Goal: Information Seeking & Learning: Learn about a topic

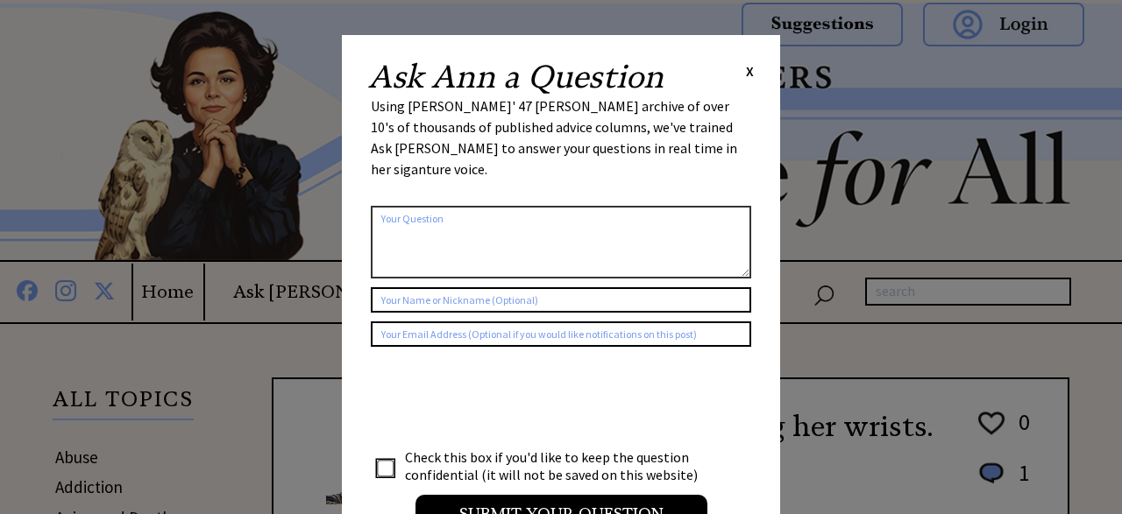
click at [749, 74] on span "X" at bounding box center [750, 71] width 8 height 18
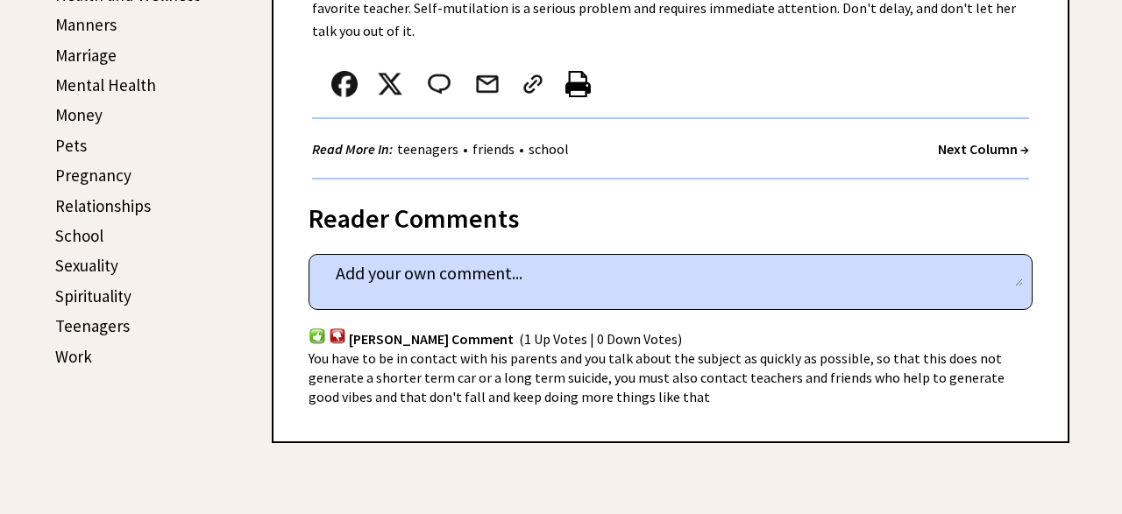
scroll to position [762, 0]
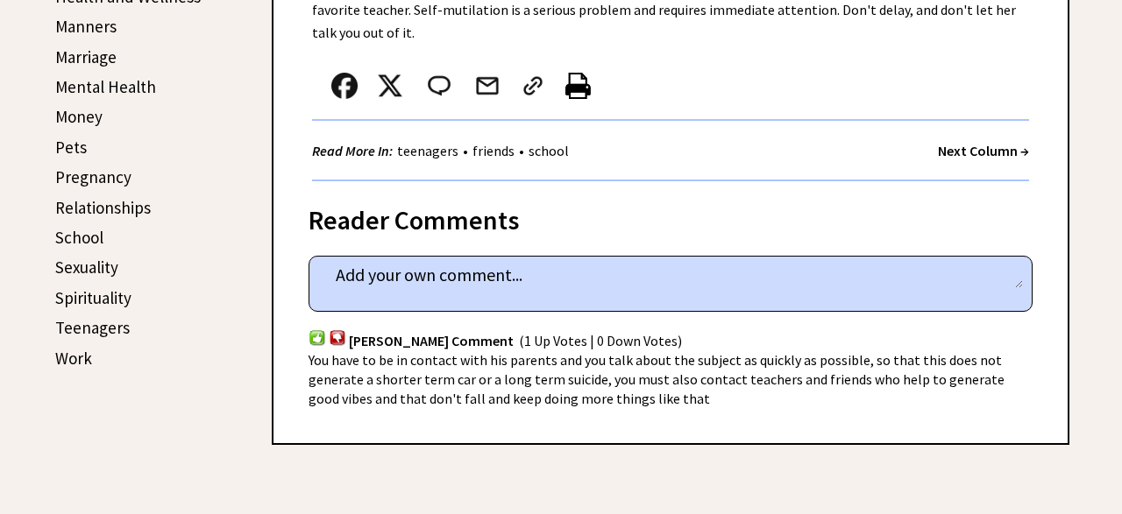
click at [984, 146] on strong "Next Column →" at bounding box center [983, 151] width 91 height 18
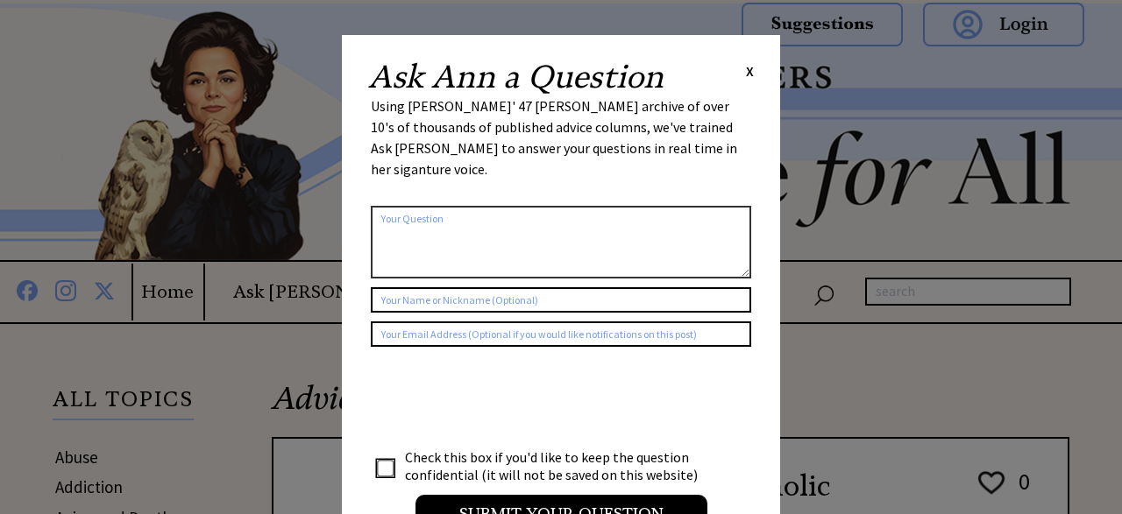
click at [743, 86] on div "Ask [PERSON_NAME] a Question X" at bounding box center [561, 77] width 386 height 32
click at [753, 72] on span "X" at bounding box center [750, 71] width 8 height 18
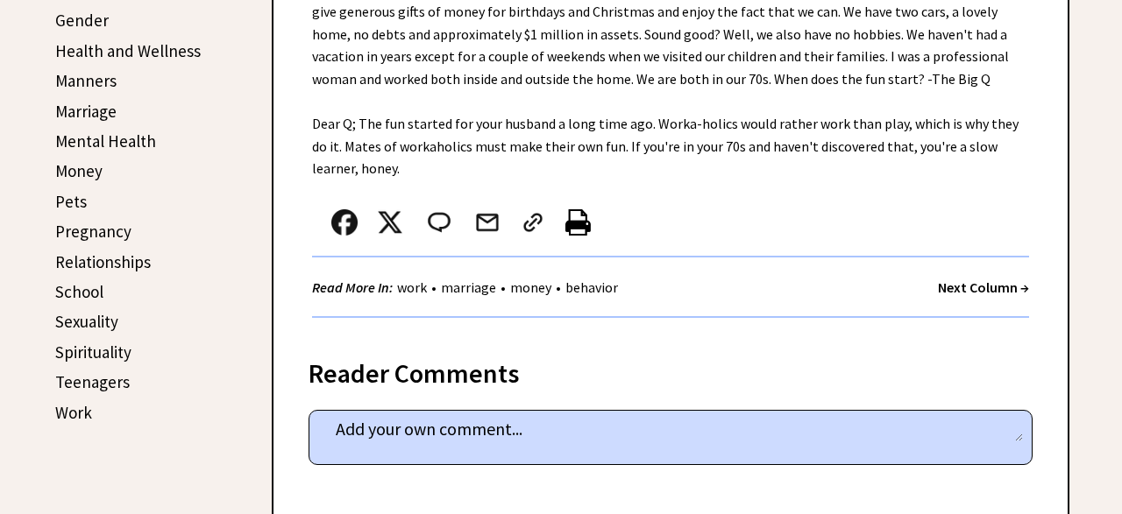
scroll to position [706, 0]
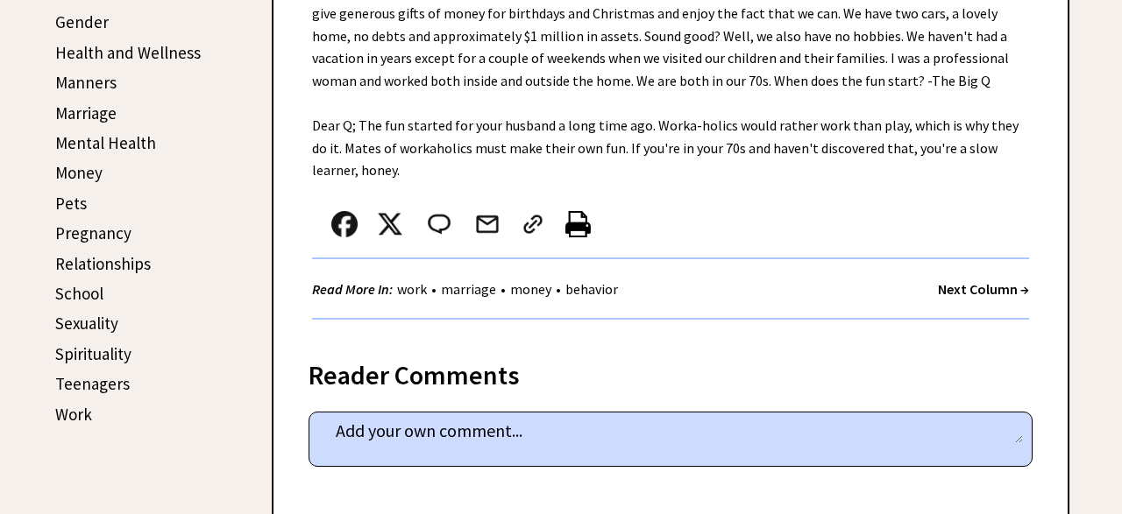
click at [970, 286] on strong "Next Column →" at bounding box center [983, 289] width 91 height 18
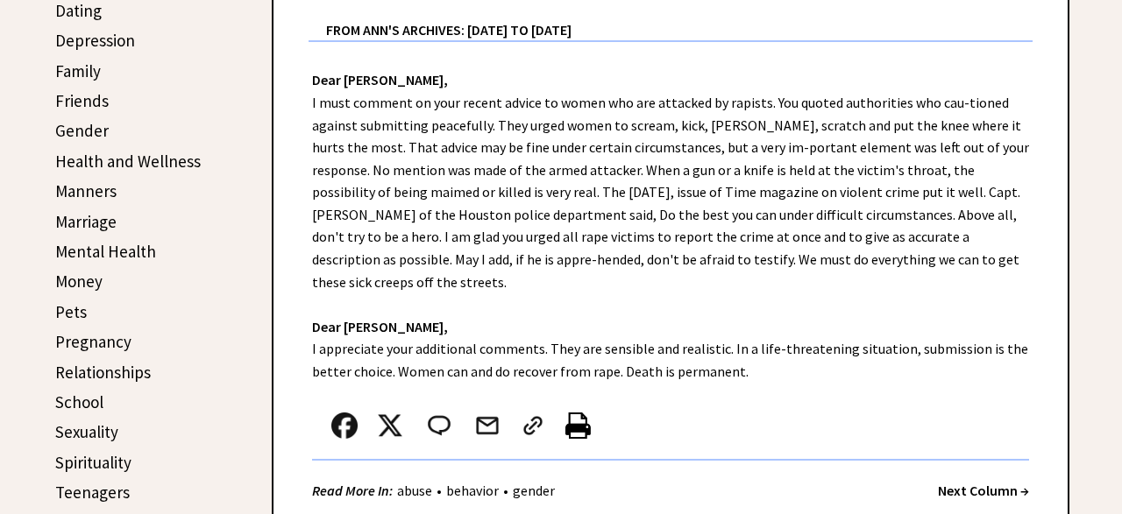
scroll to position [606, 0]
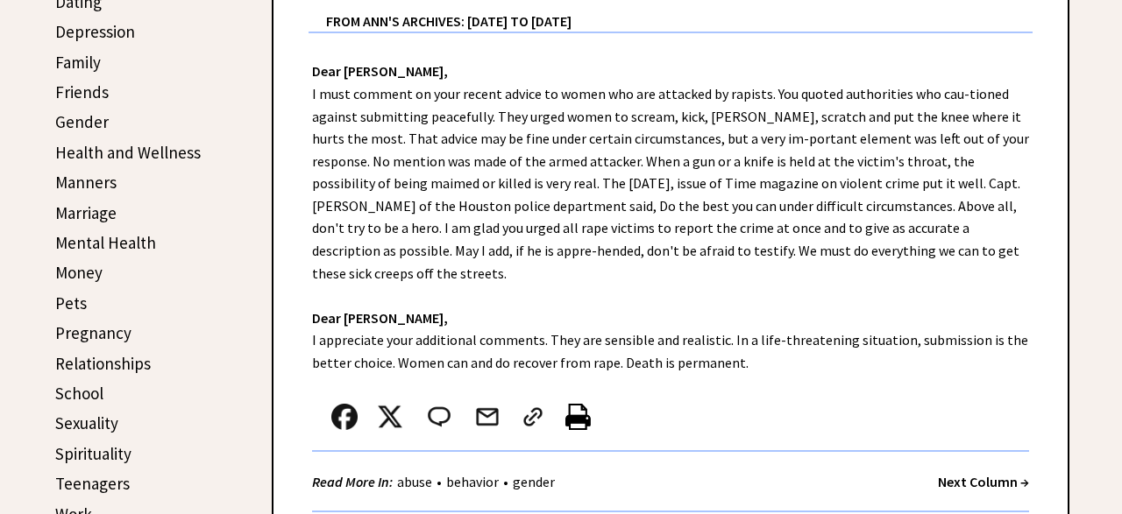
click at [993, 473] on strong "Next Column →" at bounding box center [983, 482] width 91 height 18
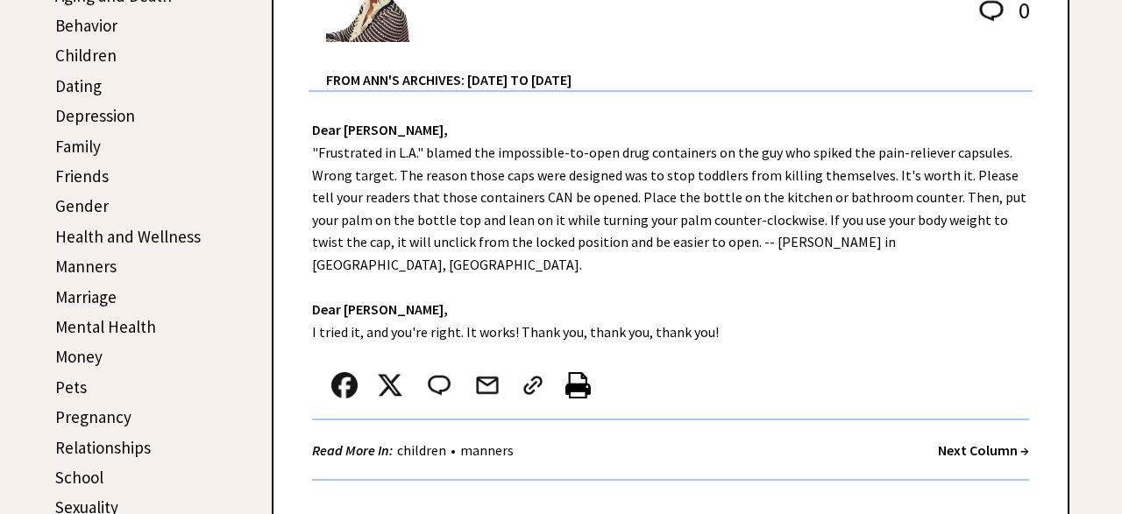
scroll to position [549, 0]
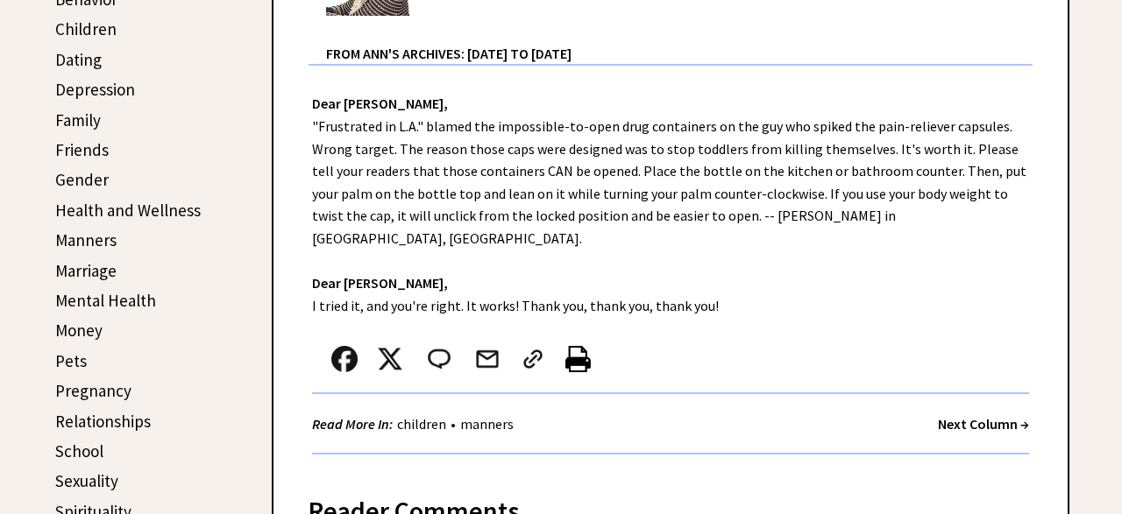
click at [974, 415] on strong "Next Column →" at bounding box center [983, 424] width 91 height 18
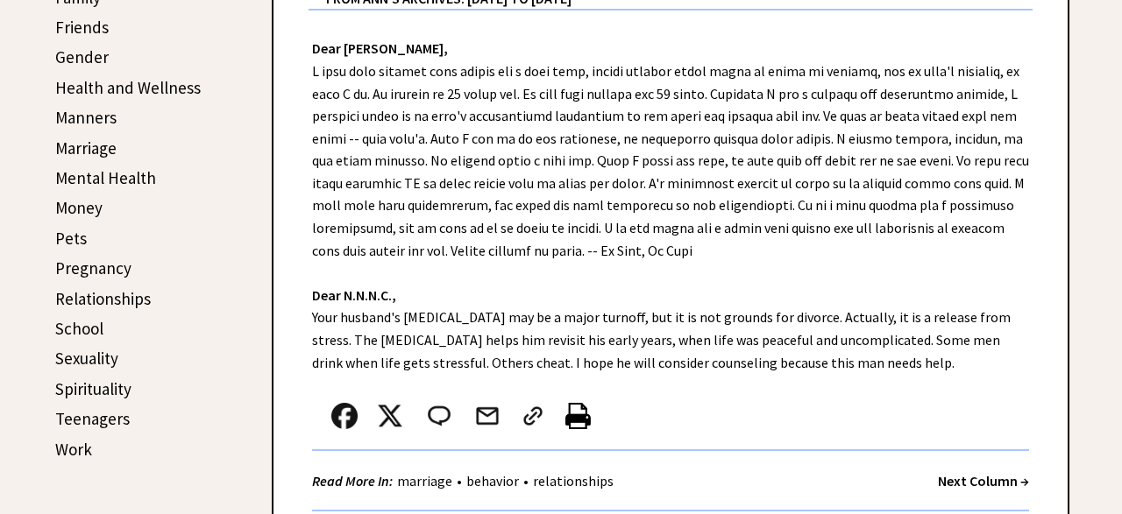
scroll to position [699, 0]
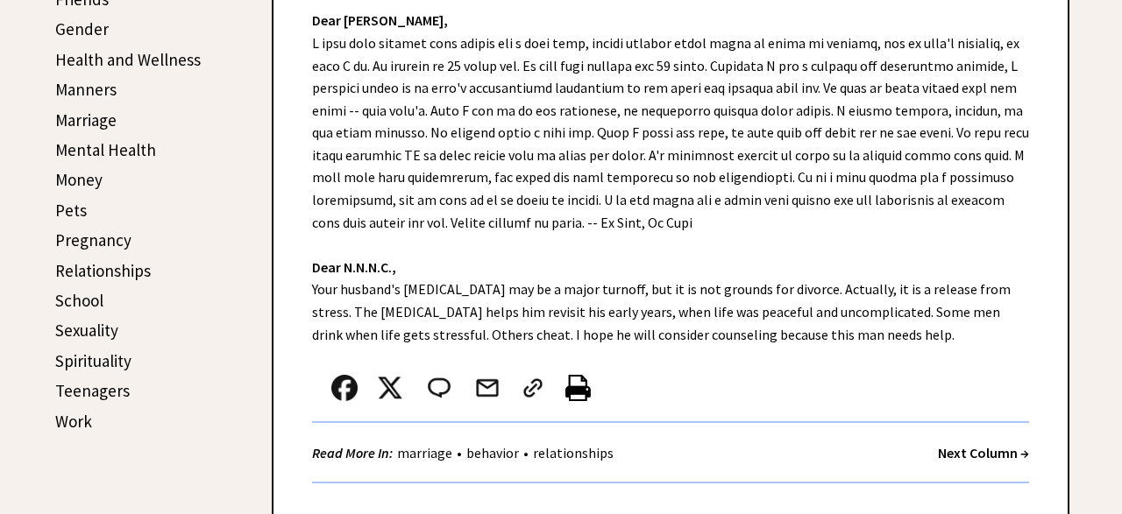
click at [961, 455] on strong "Next Column →" at bounding box center [983, 453] width 91 height 18
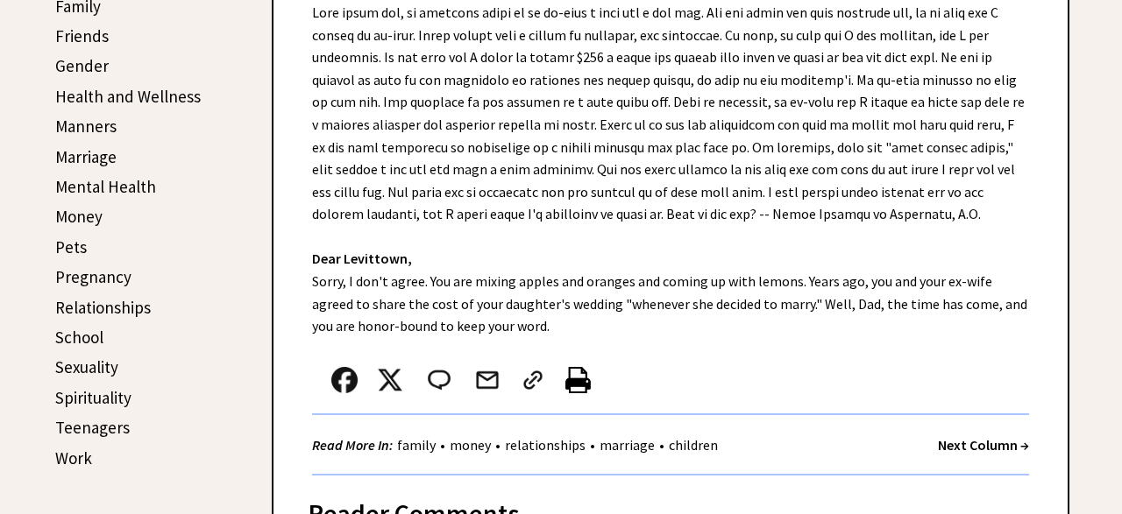
scroll to position [668, 0]
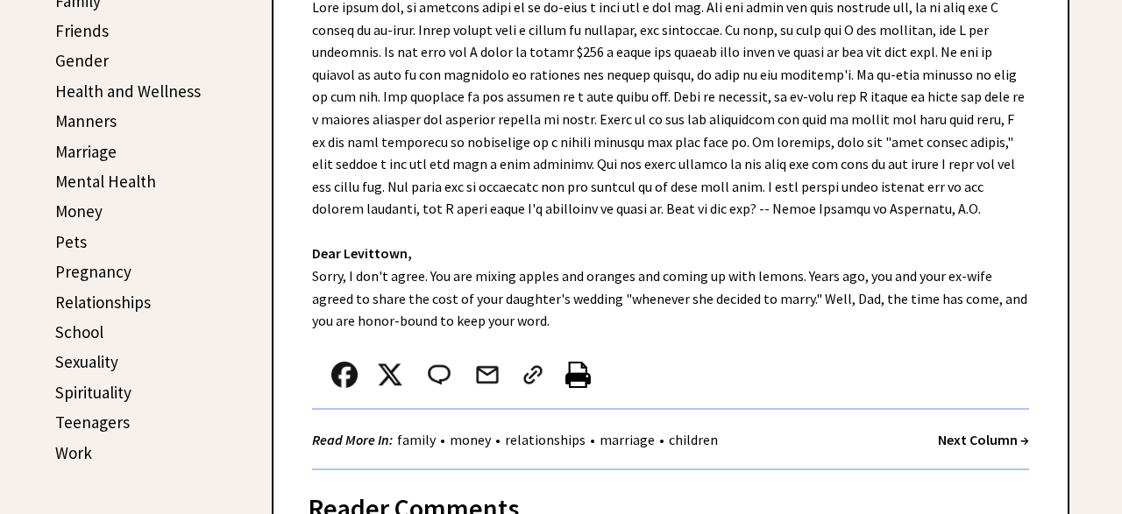
click at [976, 440] on strong "Next Column →" at bounding box center [983, 440] width 91 height 18
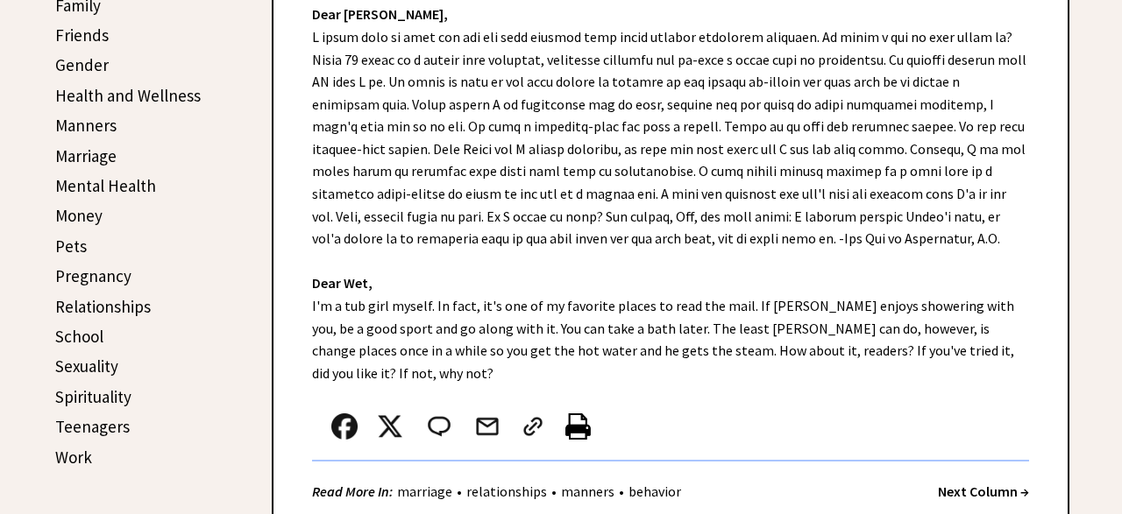
scroll to position [685, 0]
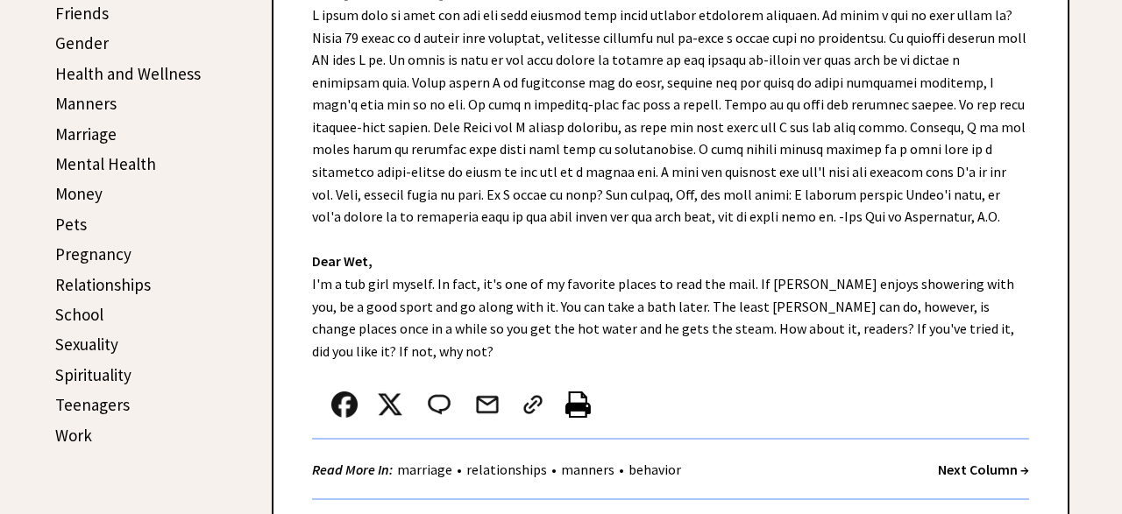
click at [981, 461] on strong "Next Column →" at bounding box center [983, 470] width 91 height 18
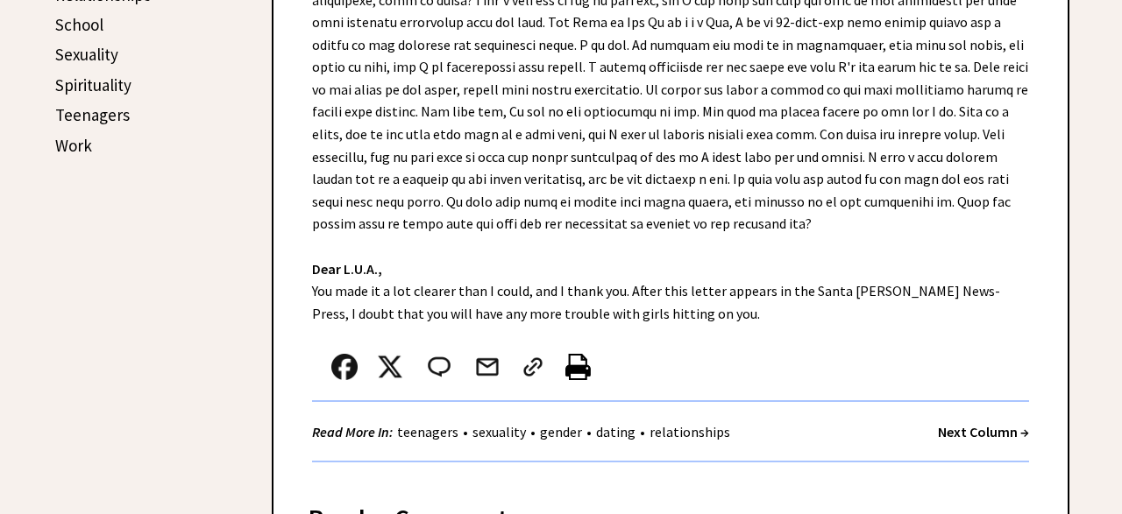
scroll to position [985, 0]
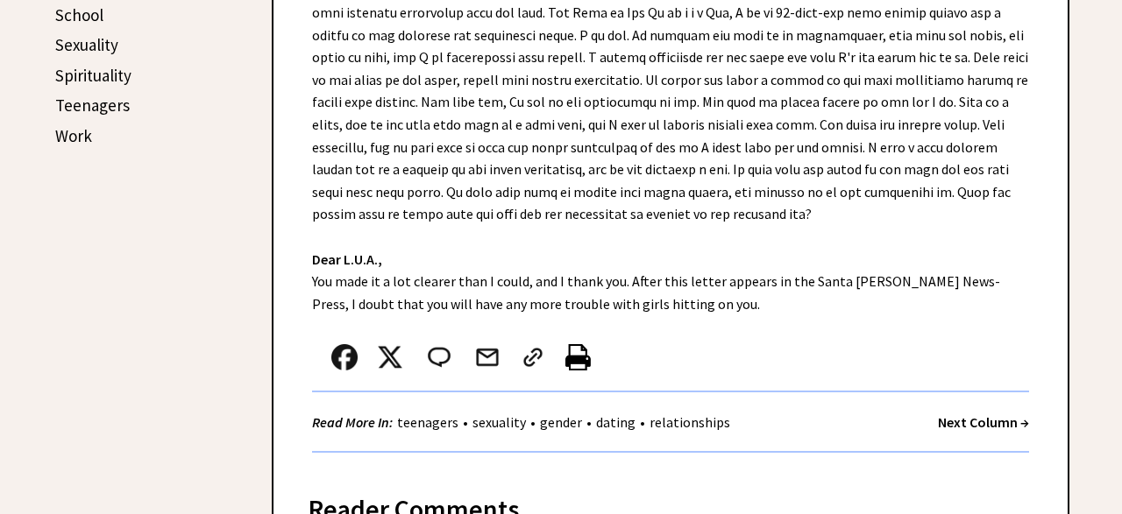
click at [970, 425] on strong "Next Column →" at bounding box center [983, 423] width 91 height 18
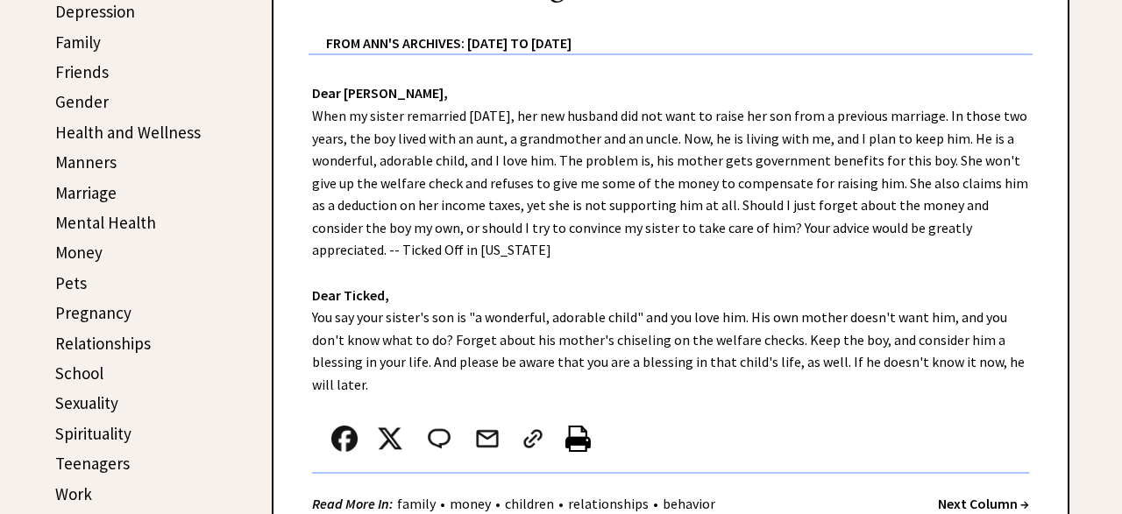
scroll to position [706, 0]
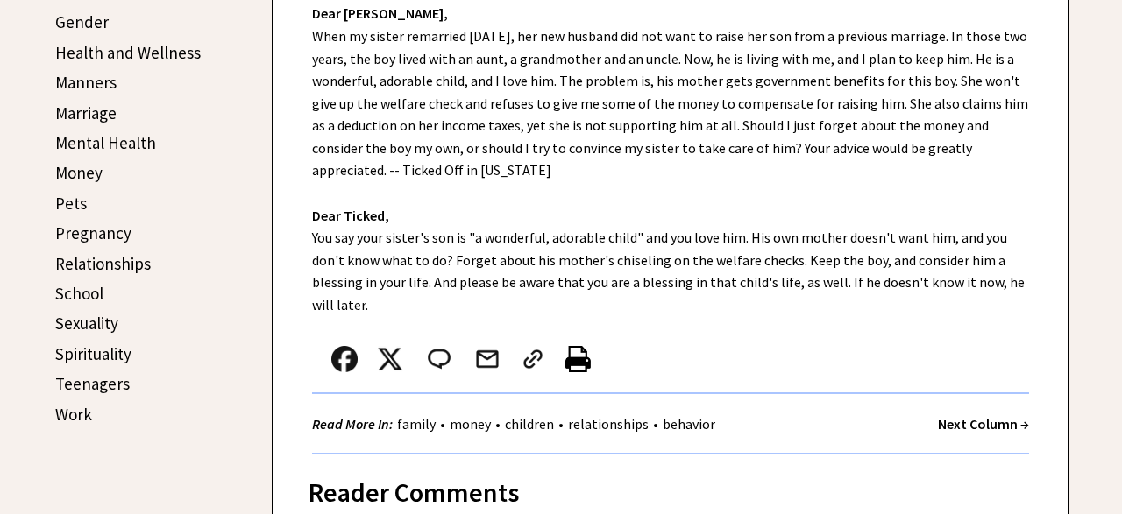
click at [980, 429] on strong "Next Column →" at bounding box center [983, 424] width 91 height 18
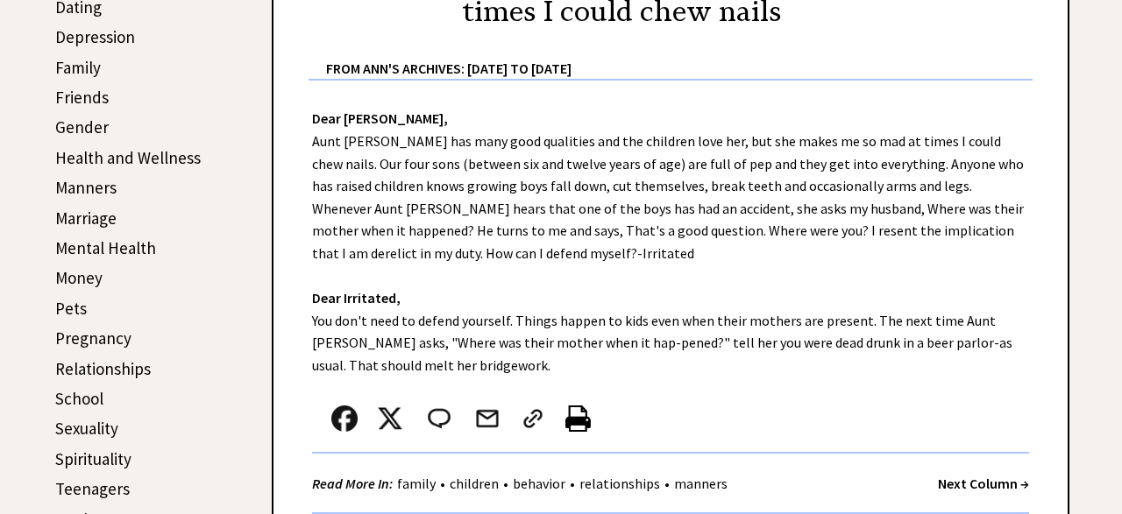
scroll to position [624, 0]
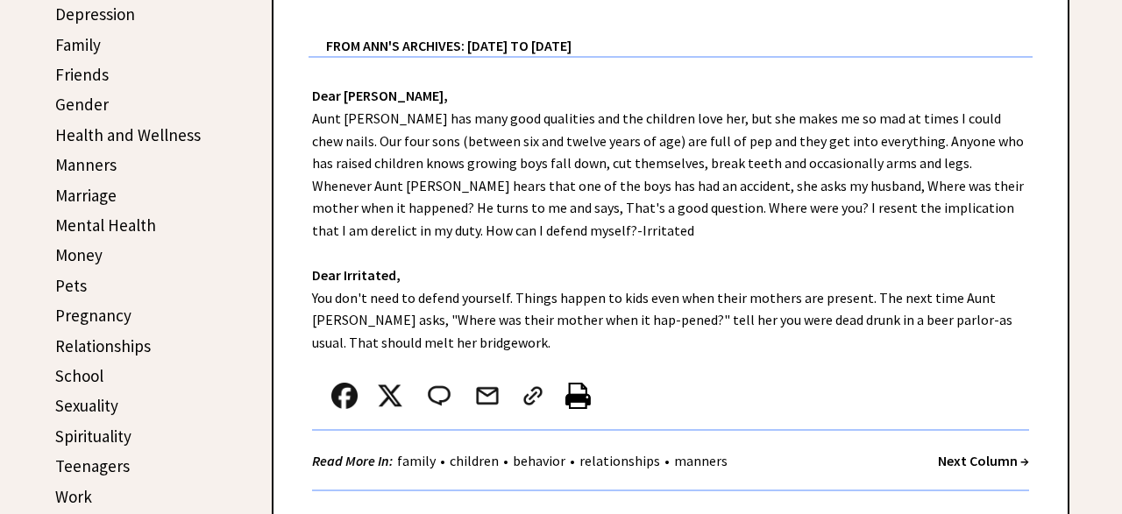
click at [968, 461] on strong "Next Column →" at bounding box center [983, 461] width 91 height 18
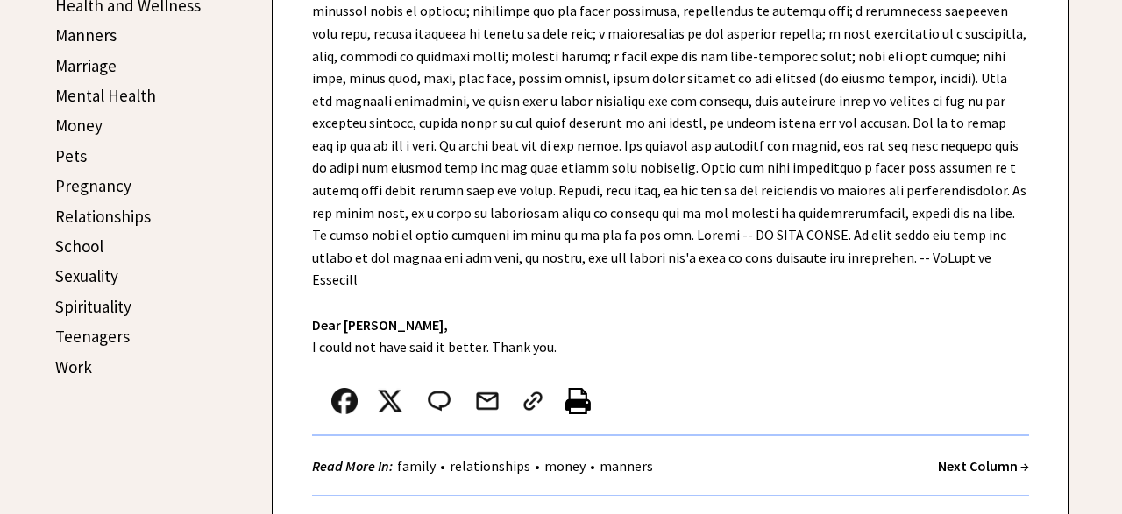
scroll to position [754, 0]
click at [969, 457] on strong "Next Column →" at bounding box center [983, 466] width 91 height 18
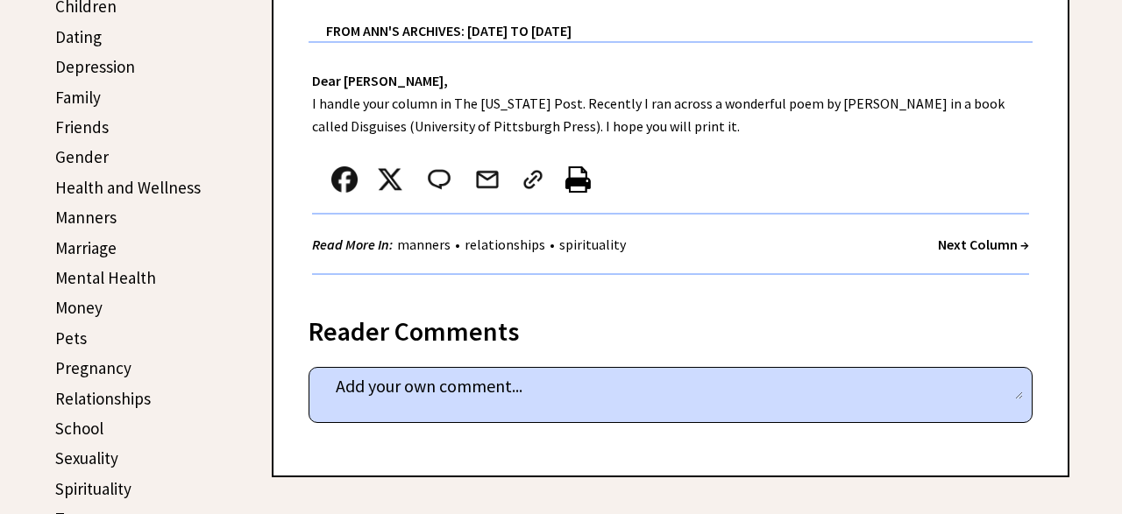
scroll to position [573, 0]
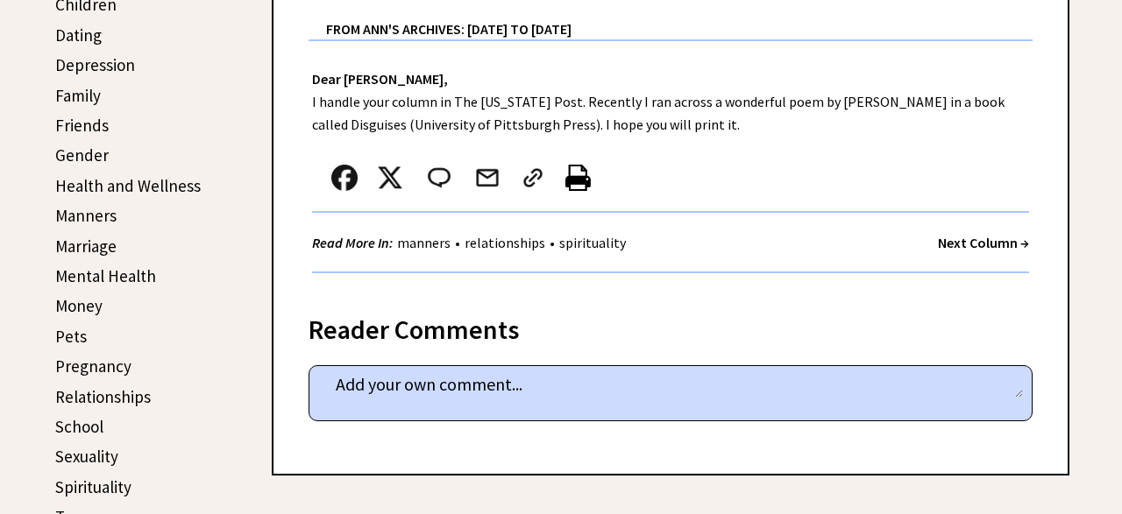
click at [980, 242] on strong "Next Column →" at bounding box center [983, 243] width 91 height 18
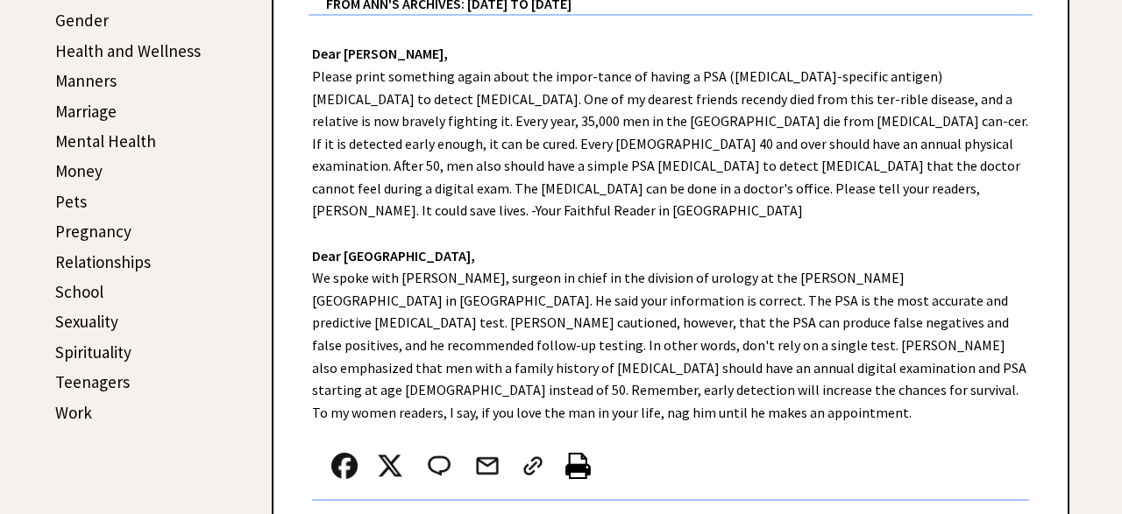
scroll to position [737, 0]
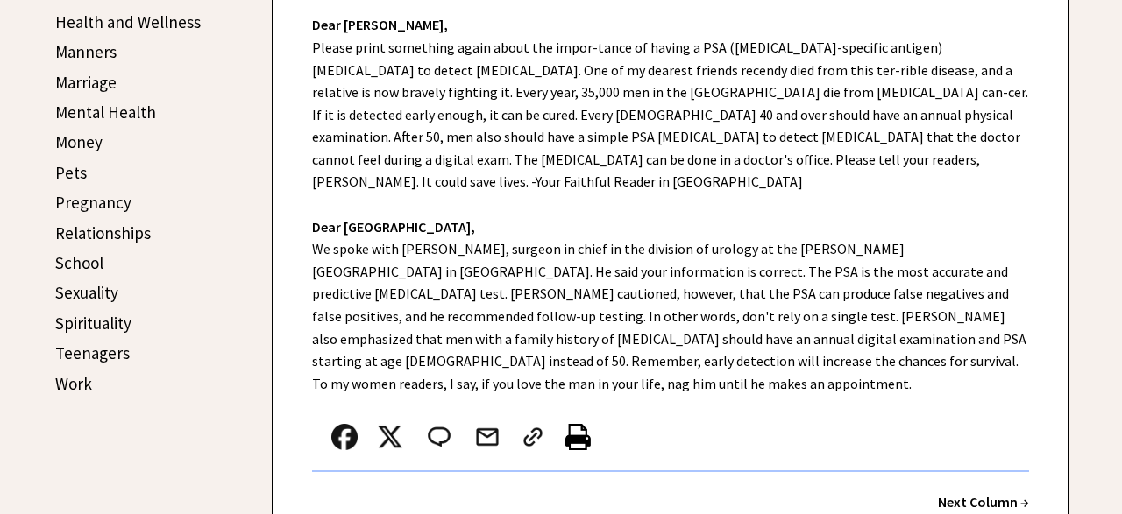
click at [981, 493] on strong "Next Column →" at bounding box center [983, 502] width 91 height 18
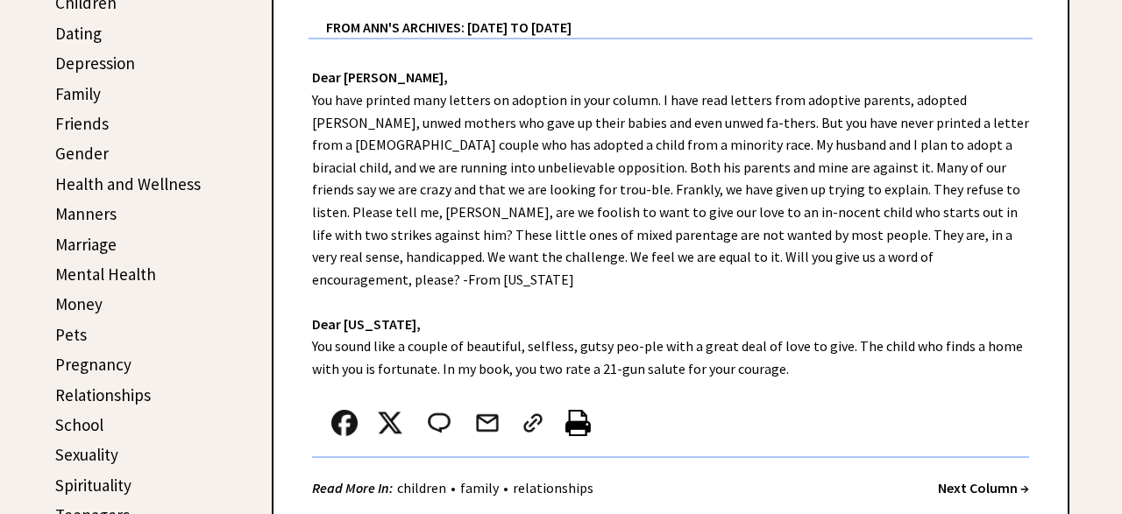
scroll to position [584, 0]
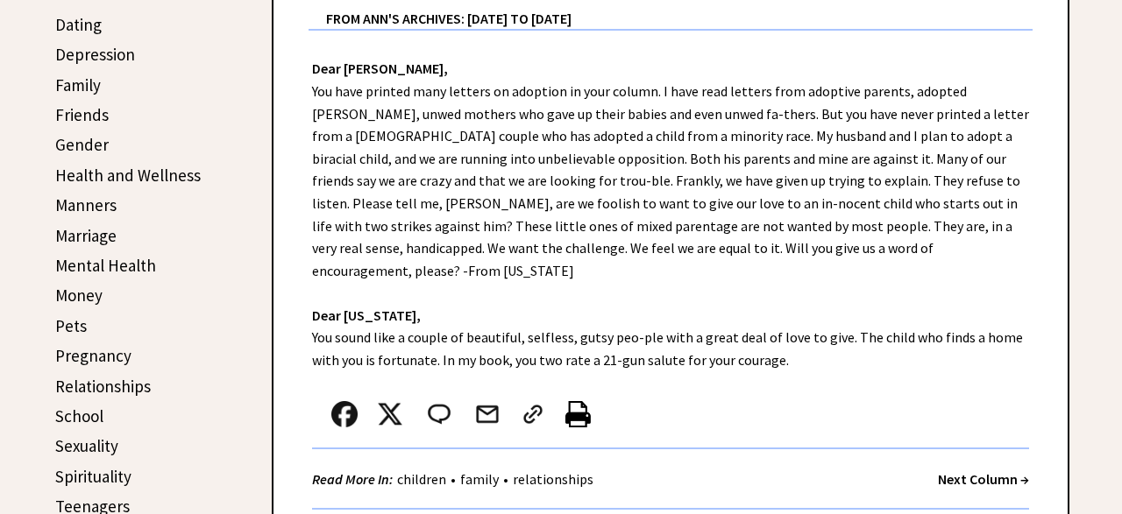
click at [974, 469] on div "Next Column →" at bounding box center [983, 480] width 91 height 22
click at [964, 471] on strong "Next Column →" at bounding box center [983, 480] width 91 height 18
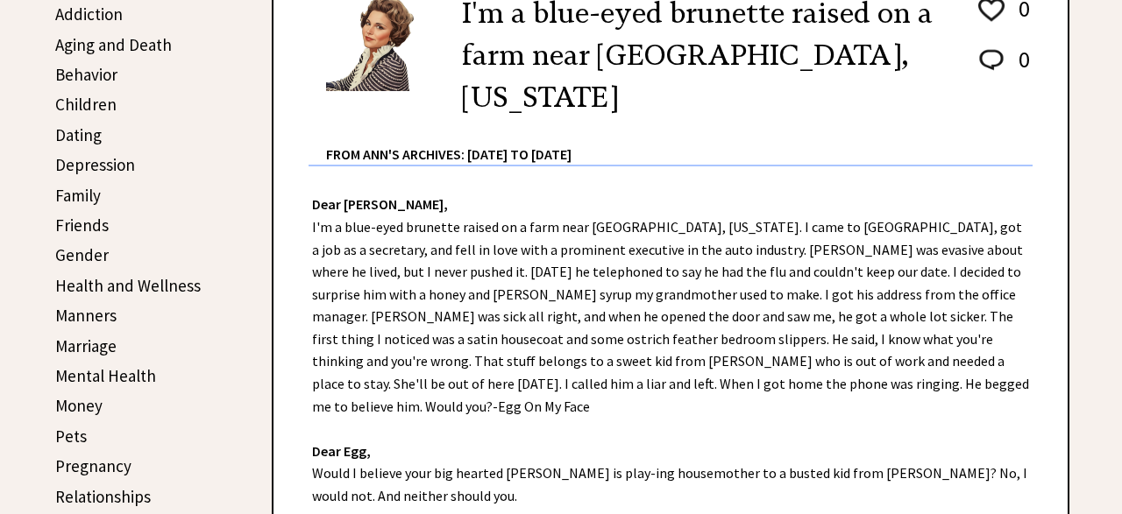
scroll to position [489, 0]
